Goal: Find specific page/section: Find specific page/section

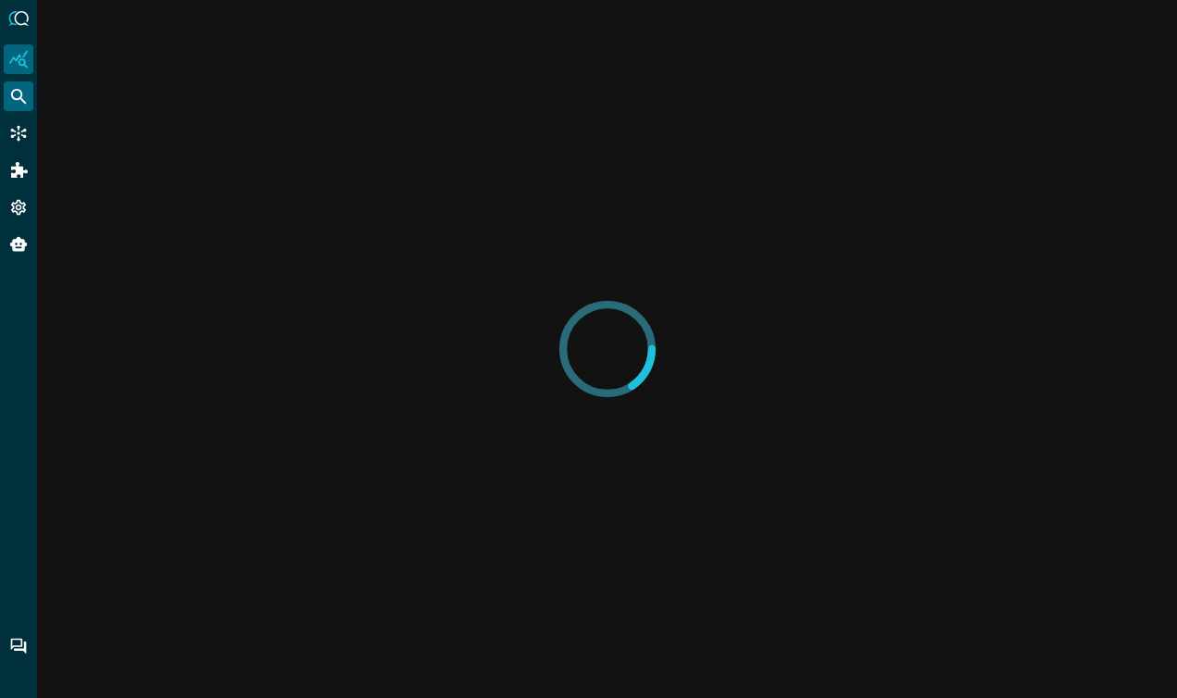
click at [26, 97] on icon "Federated Search" at bounding box center [18, 96] width 19 height 19
